Goal: Book appointment/travel/reservation

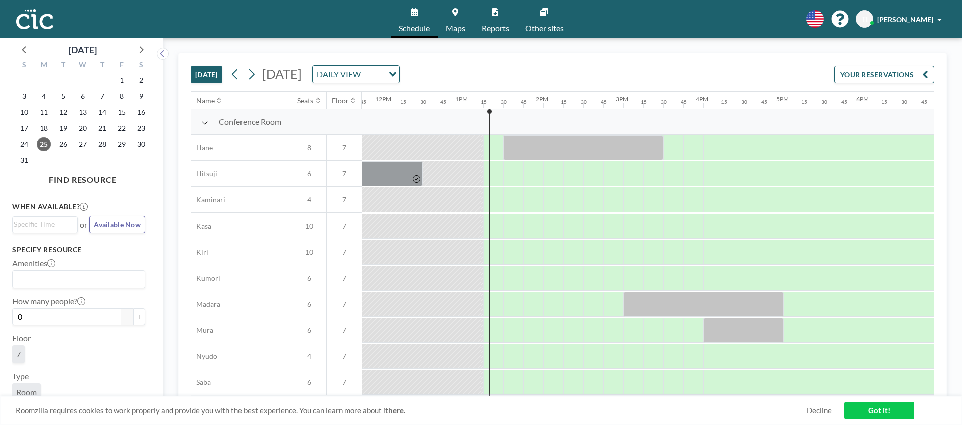
scroll to position [0, 1042]
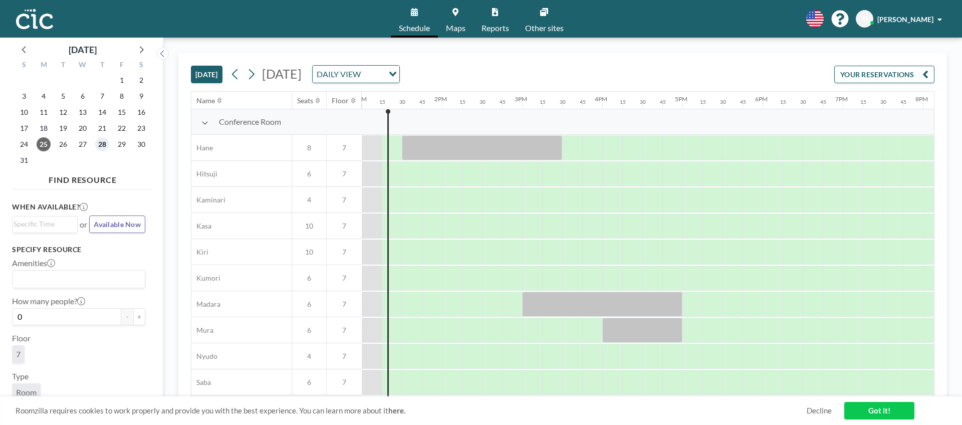
click at [99, 148] on span "28" at bounding box center [102, 144] width 14 height 14
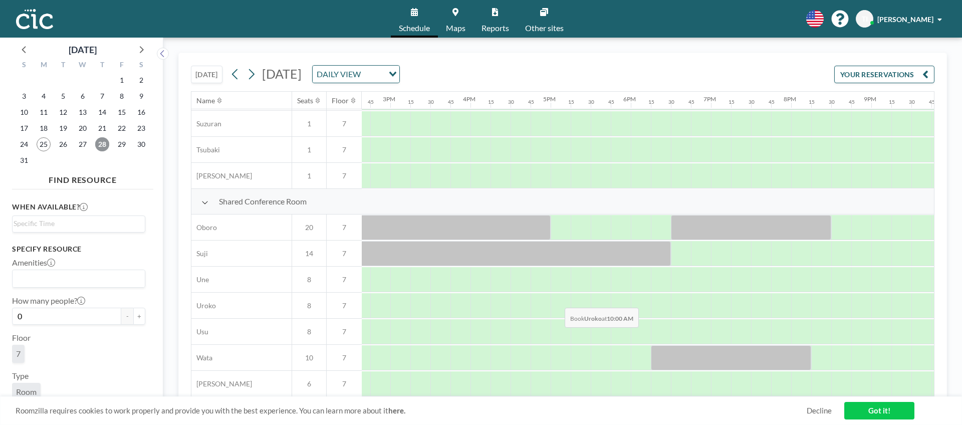
scroll to position [649, 1175]
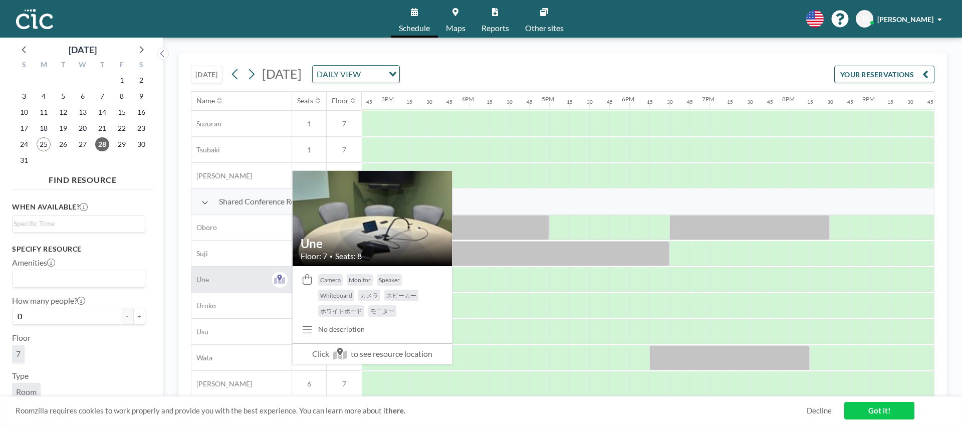
click at [258, 281] on div "Une" at bounding box center [241, 279] width 100 height 26
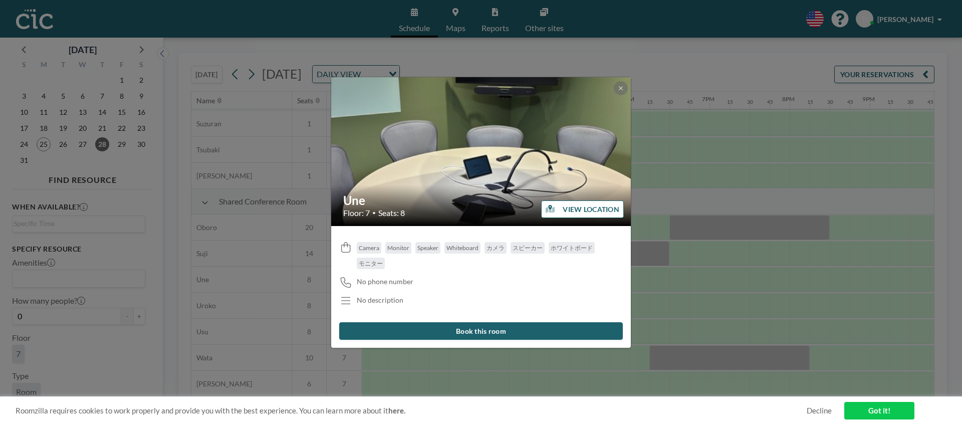
click at [623, 95] on button at bounding box center [621, 88] width 14 height 14
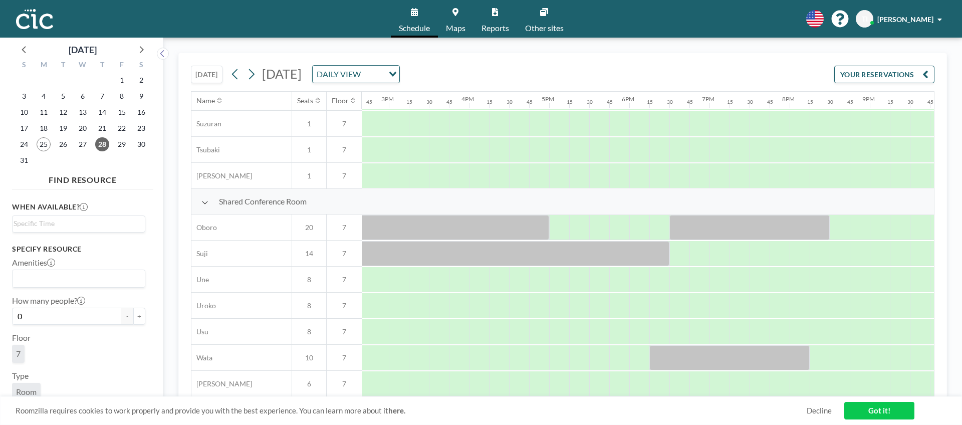
click at [466, 26] on link "Maps" at bounding box center [456, 19] width 36 height 38
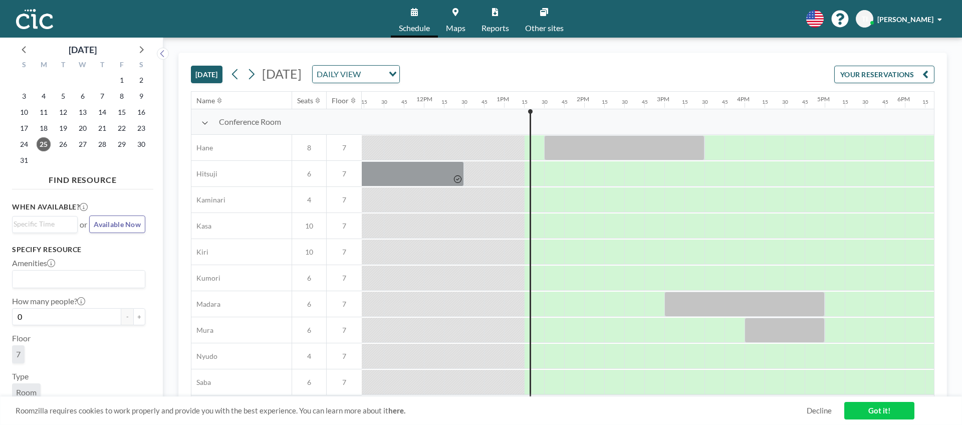
scroll to position [0, 1042]
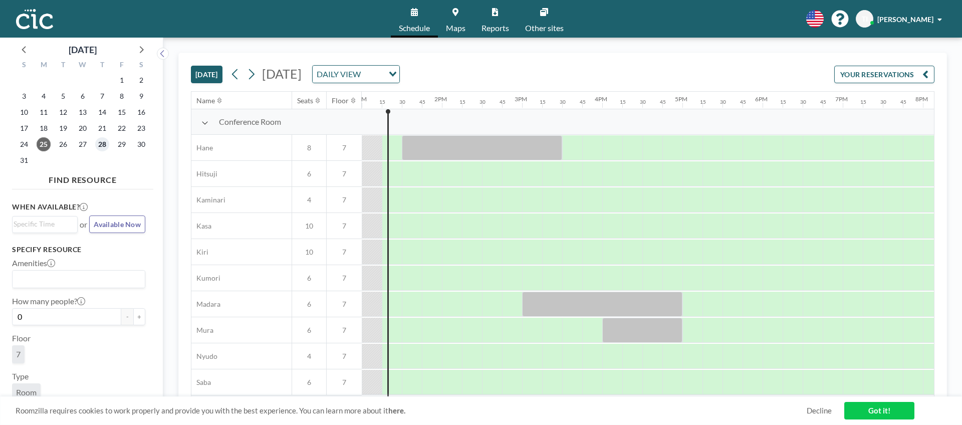
click at [105, 139] on span "28" at bounding box center [102, 144] width 14 height 14
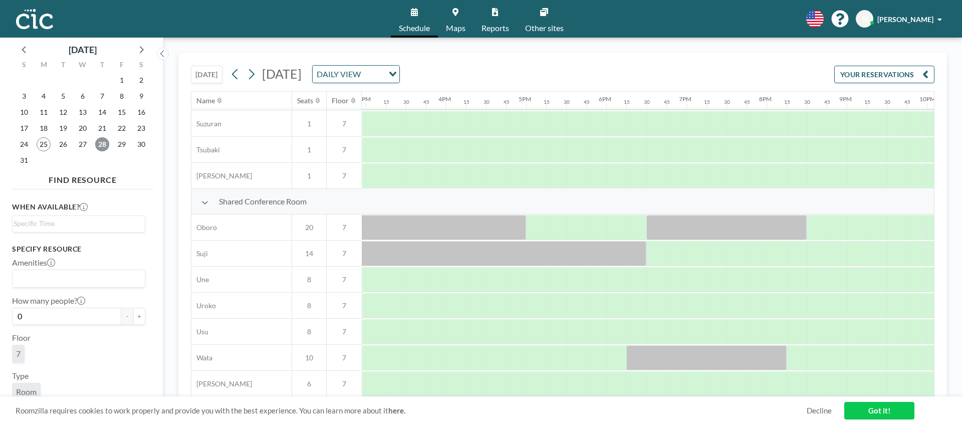
scroll to position [649, 1193]
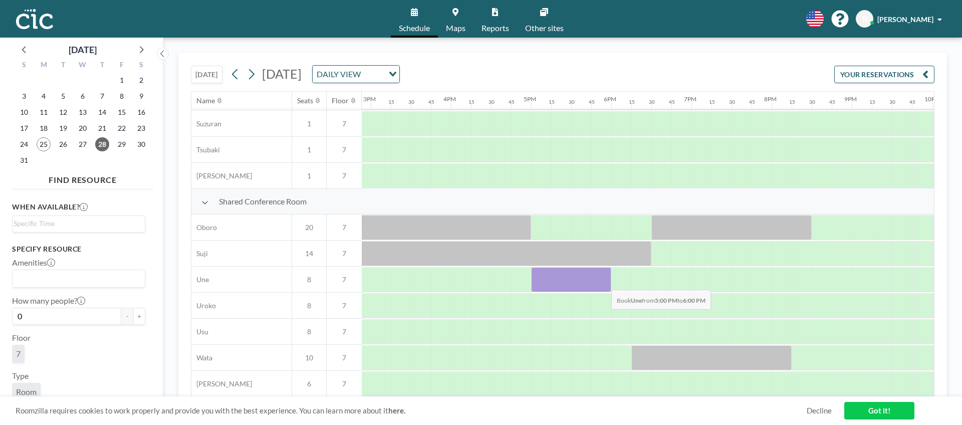
drag, startPoint x: 538, startPoint y: 281, endPoint x: 603, endPoint y: 282, distance: 65.1
click at [603, 282] on div at bounding box center [571, 279] width 80 height 25
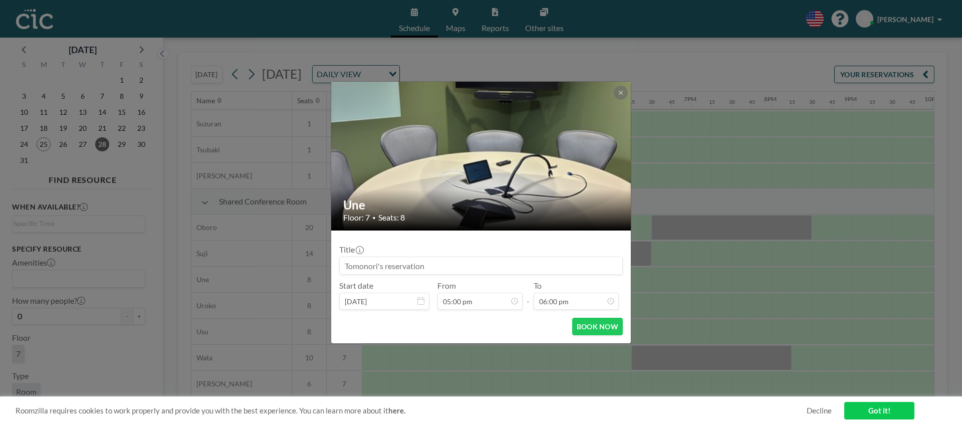
scroll to position [1212, 0]
click at [599, 331] on button "BOOK NOW" at bounding box center [597, 327] width 51 height 18
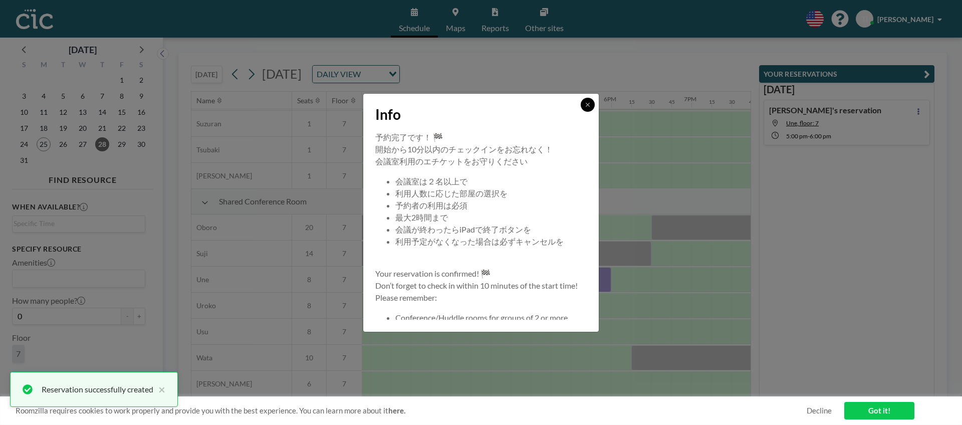
click at [587, 105] on icon at bounding box center [587, 105] width 6 height 6
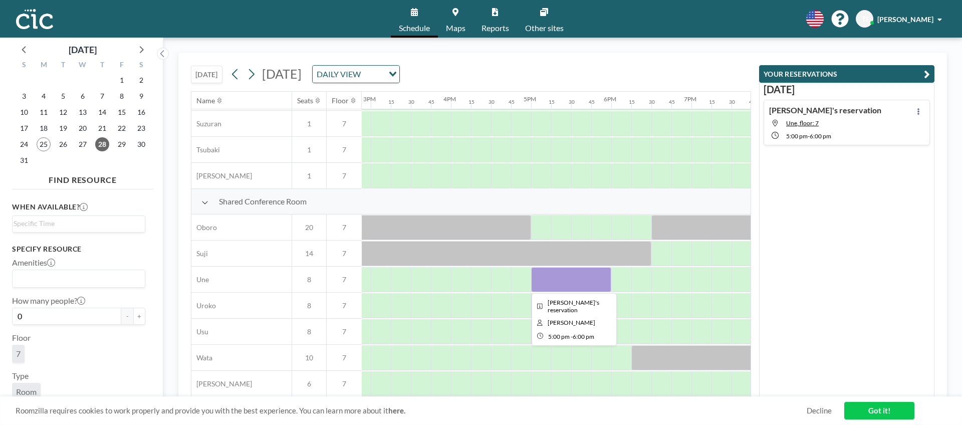
click at [554, 287] on div at bounding box center [571, 279] width 80 height 25
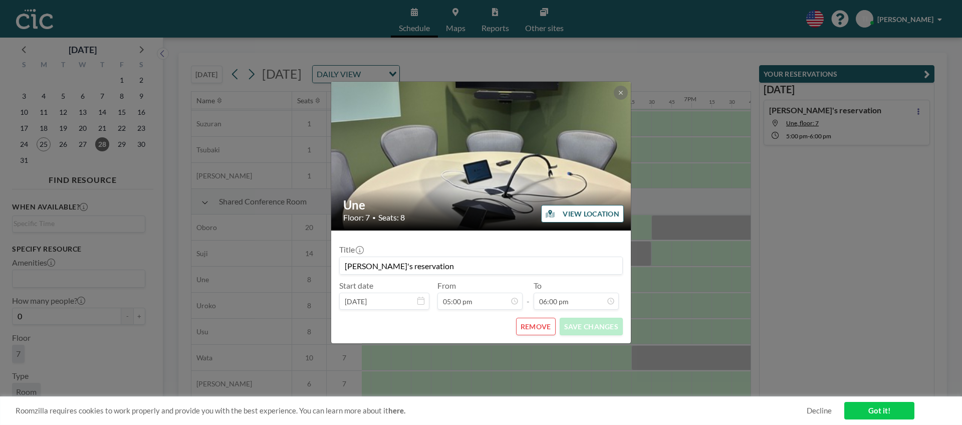
scroll to position [1284, 0]
click at [621, 93] on icon at bounding box center [621, 93] width 6 height 6
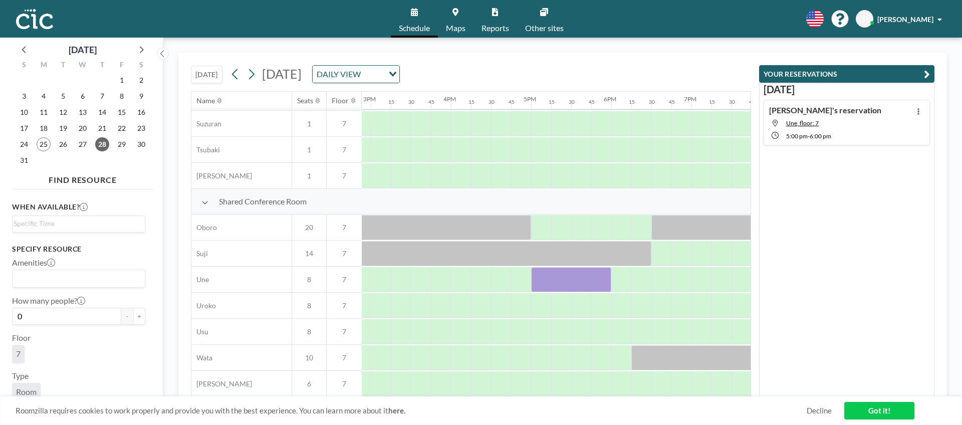
click at [540, 15] on icon at bounding box center [544, 12] width 8 height 8
